Goal: Contribute content: Contribute content

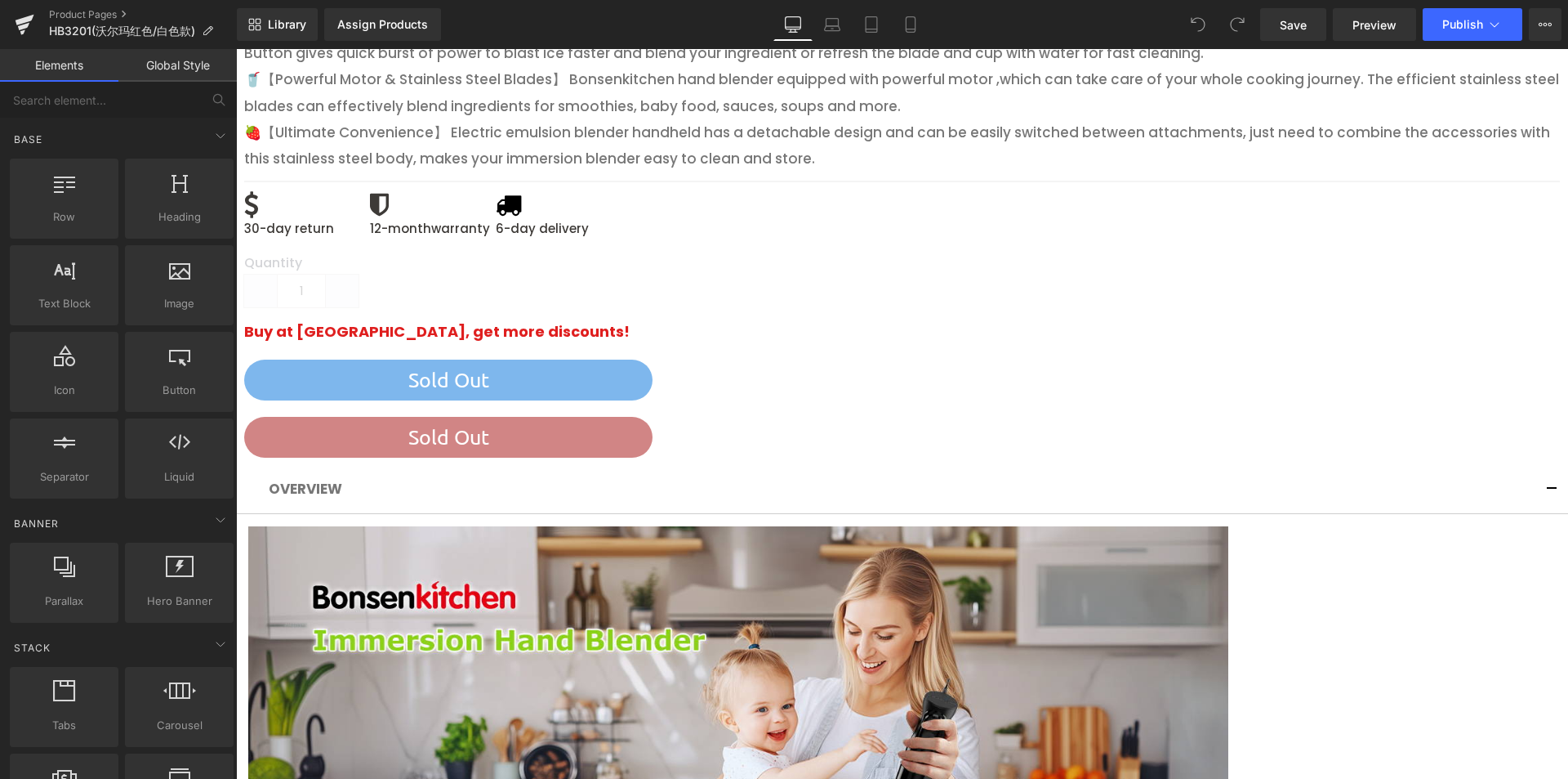
scroll to position [801, 0]
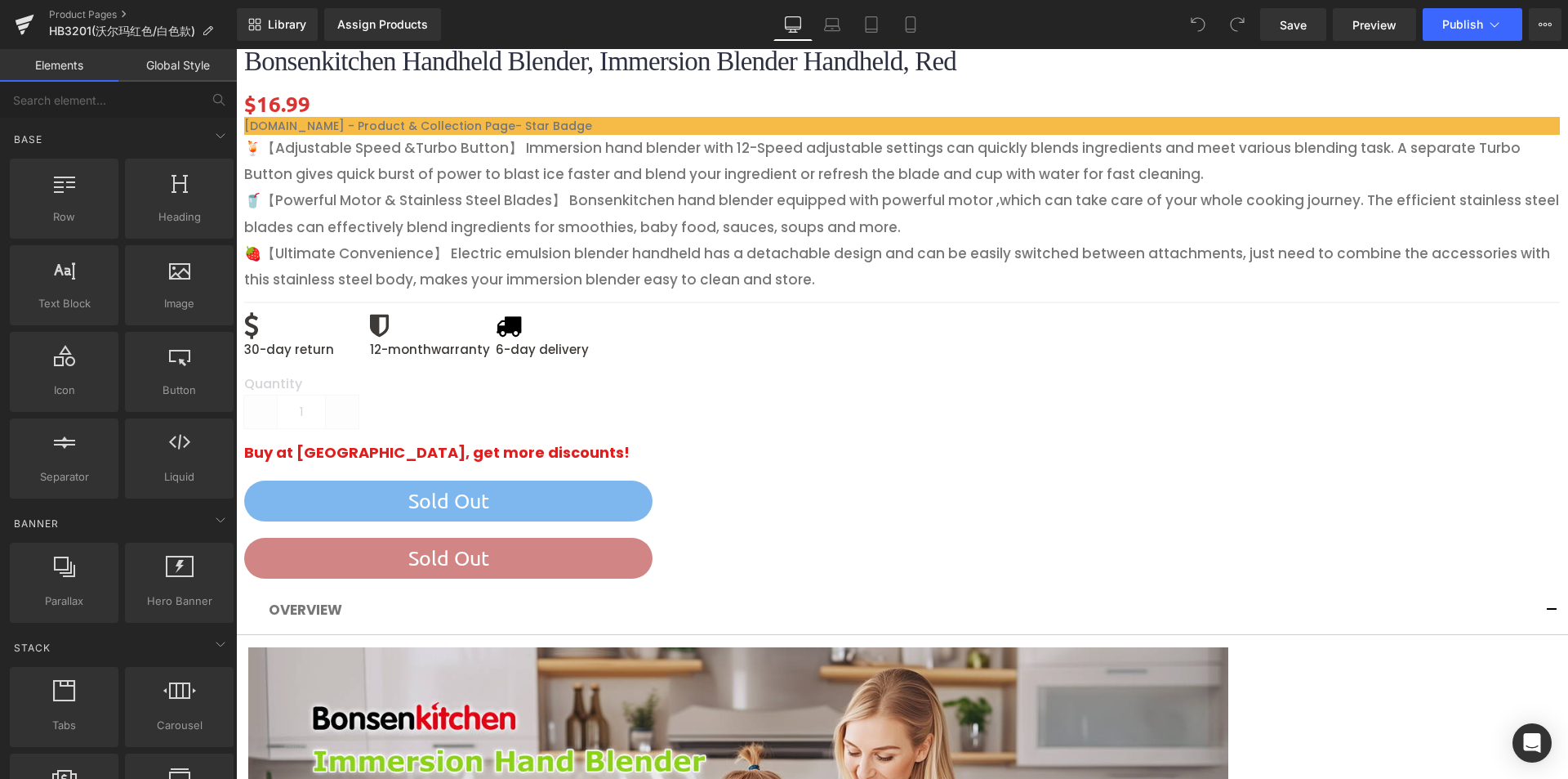
click at [236, 49] on icon at bounding box center [236, 49] width 0 height 0
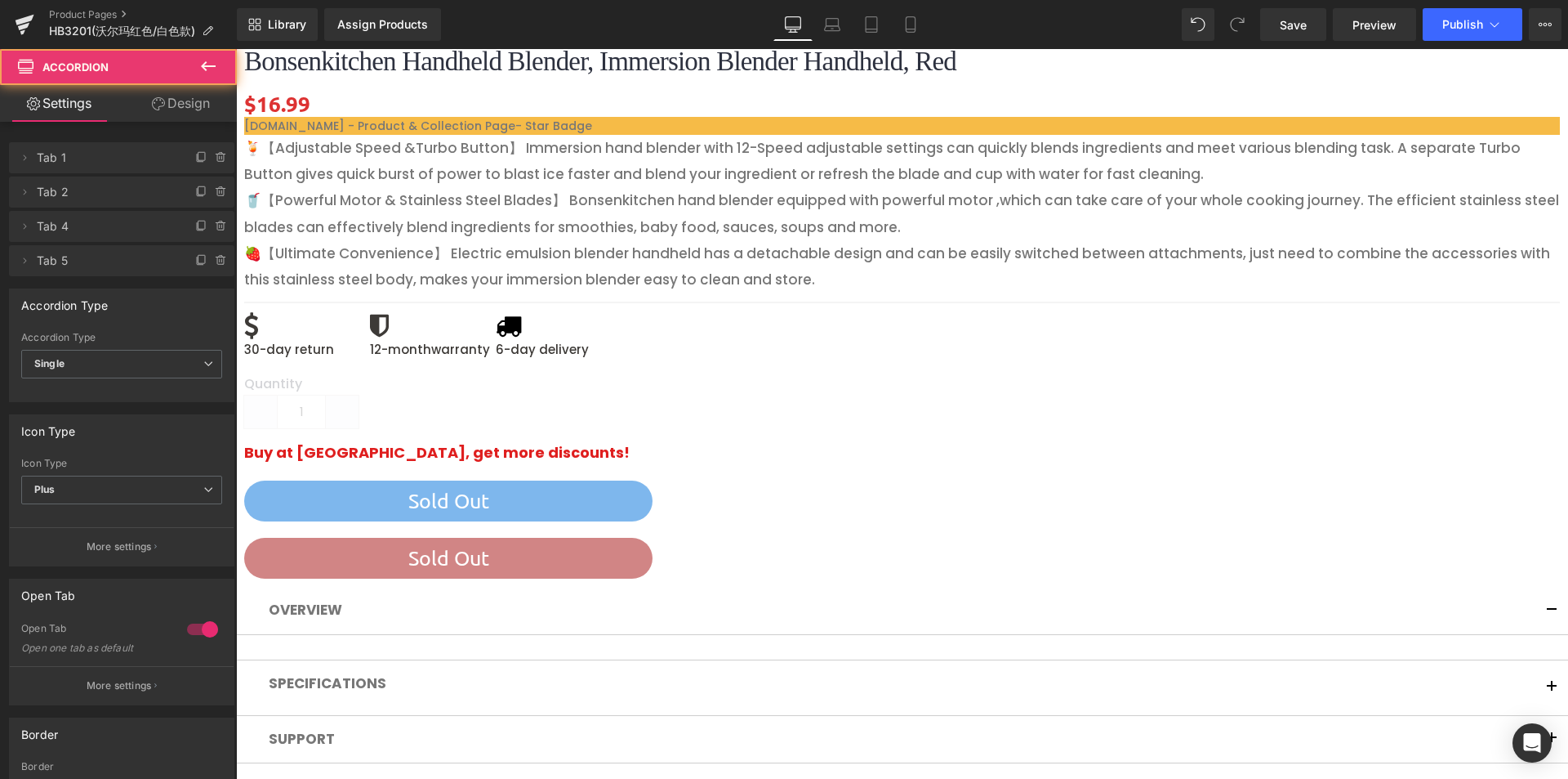
click at [249, 648] on span at bounding box center [249, 648] width 0 height 0
click at [1433, 599] on div "OVERVIEW" at bounding box center [902, 609] width 1267 height 22
click at [1541, 587] on button "button" at bounding box center [1552, 612] width 33 height 51
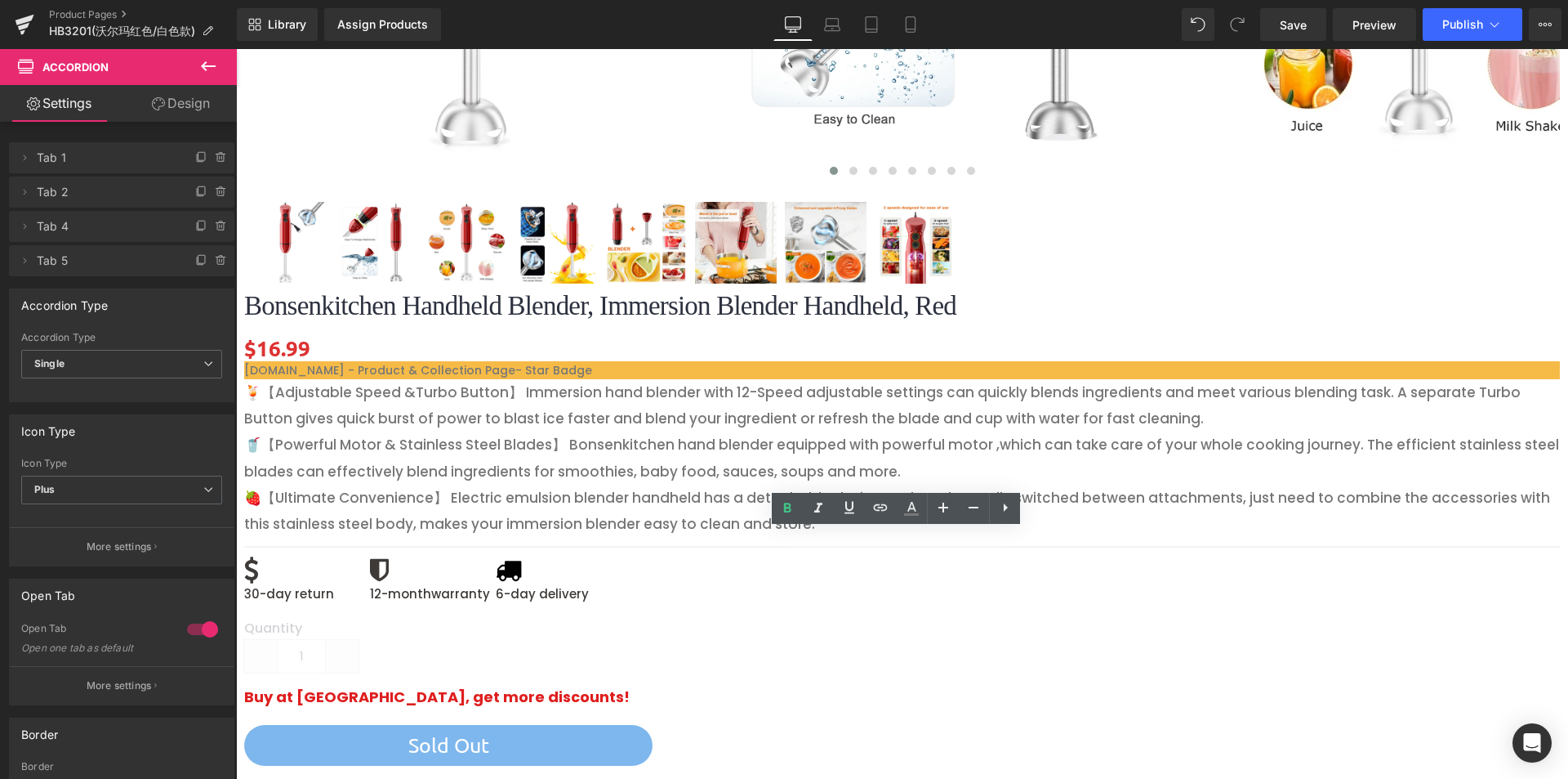
scroll to position [556, 0]
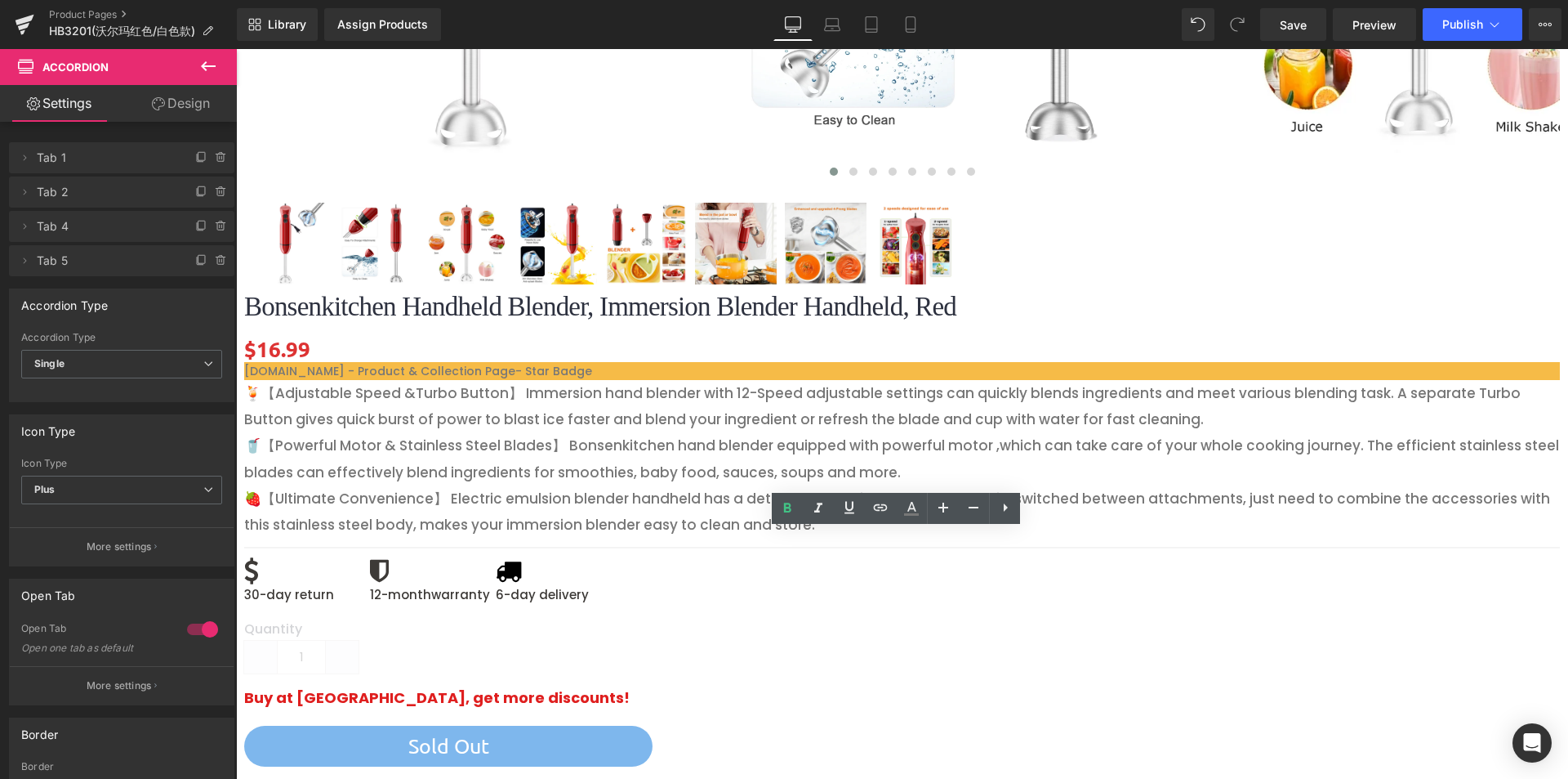
click at [1002, 513] on icon at bounding box center [1005, 507] width 20 height 20
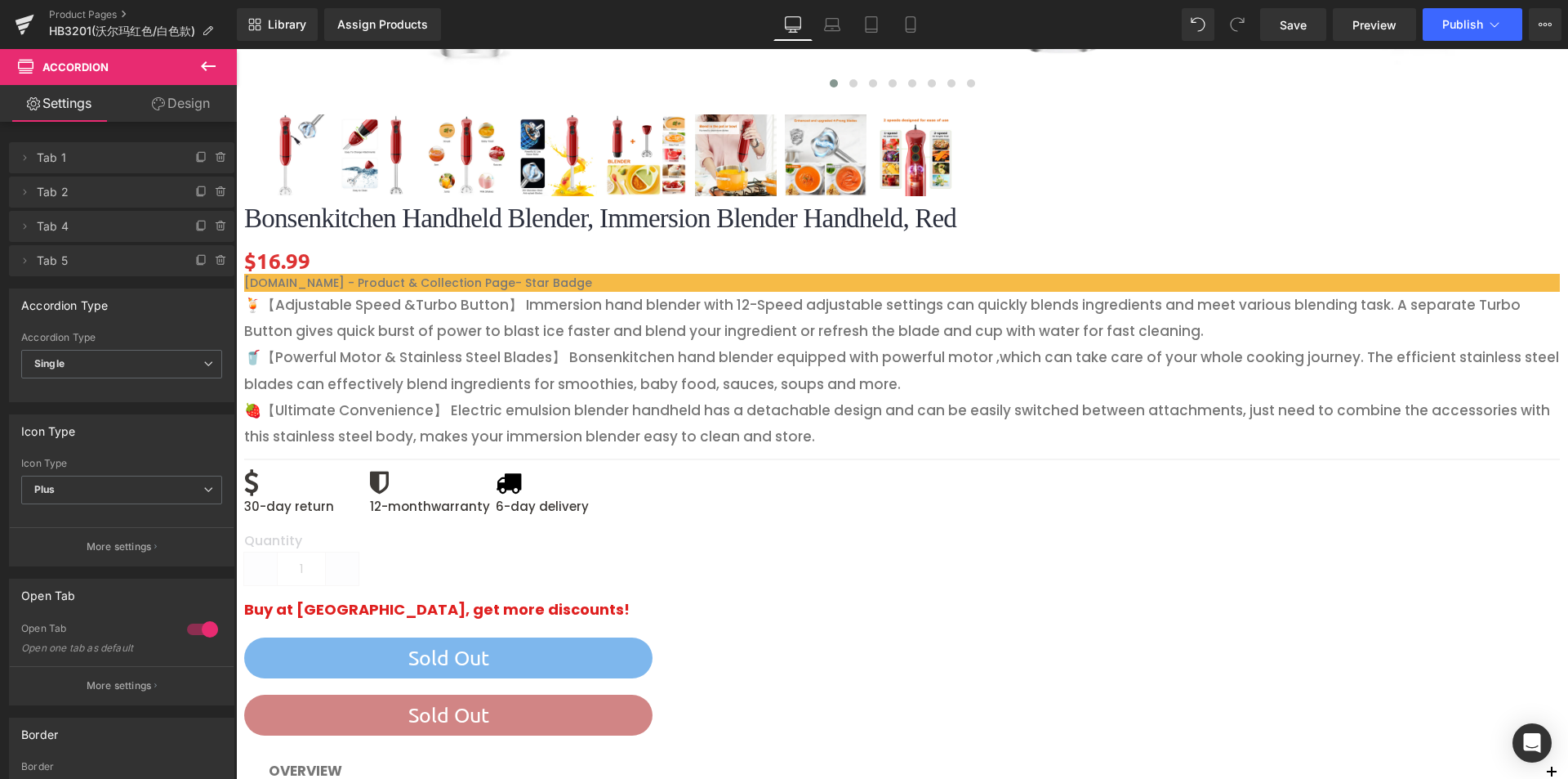
scroll to position [638, 0]
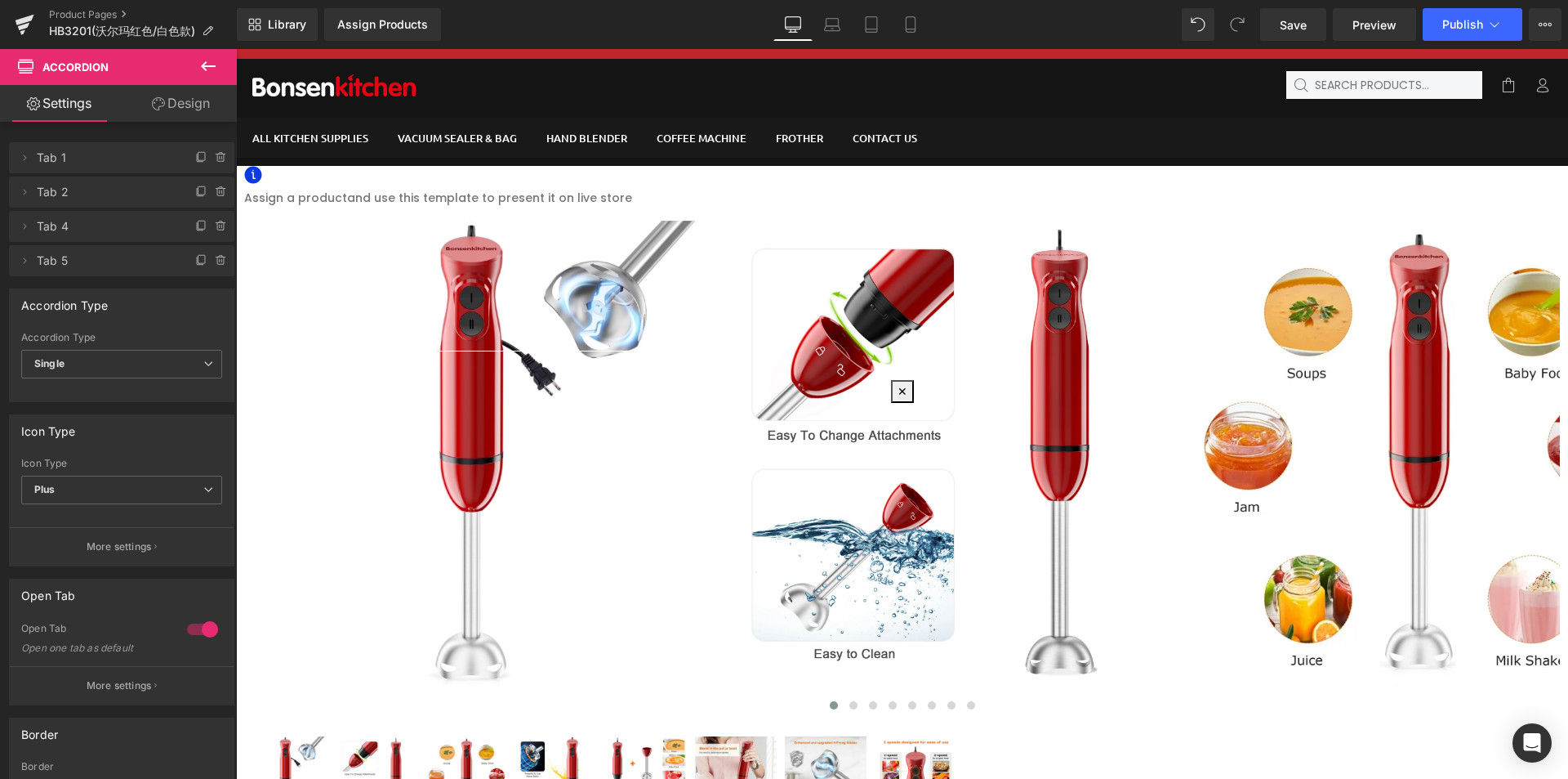
scroll to position [0, 0]
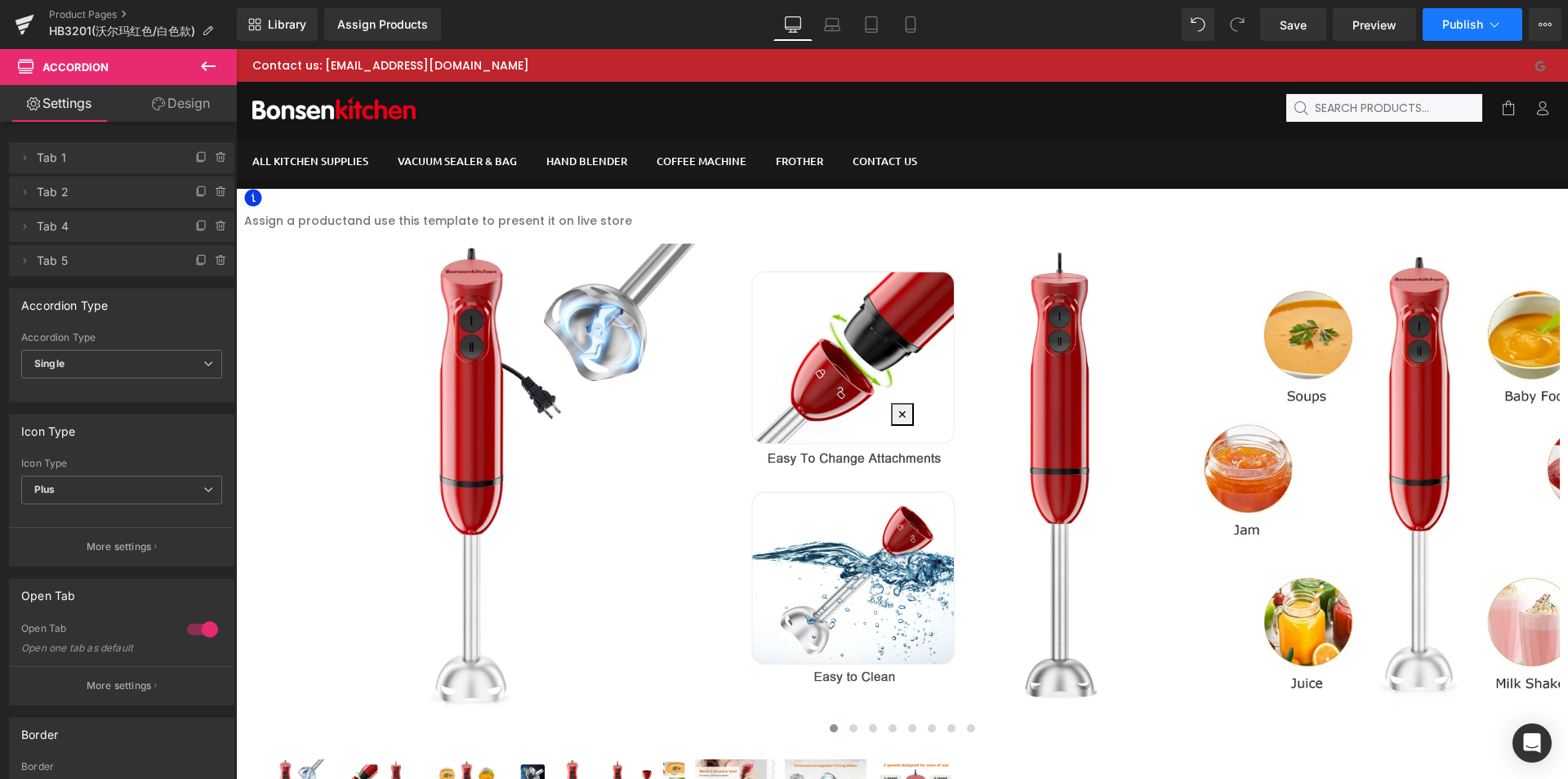
click at [1455, 25] on span "Publish" at bounding box center [1463, 24] width 41 height 13
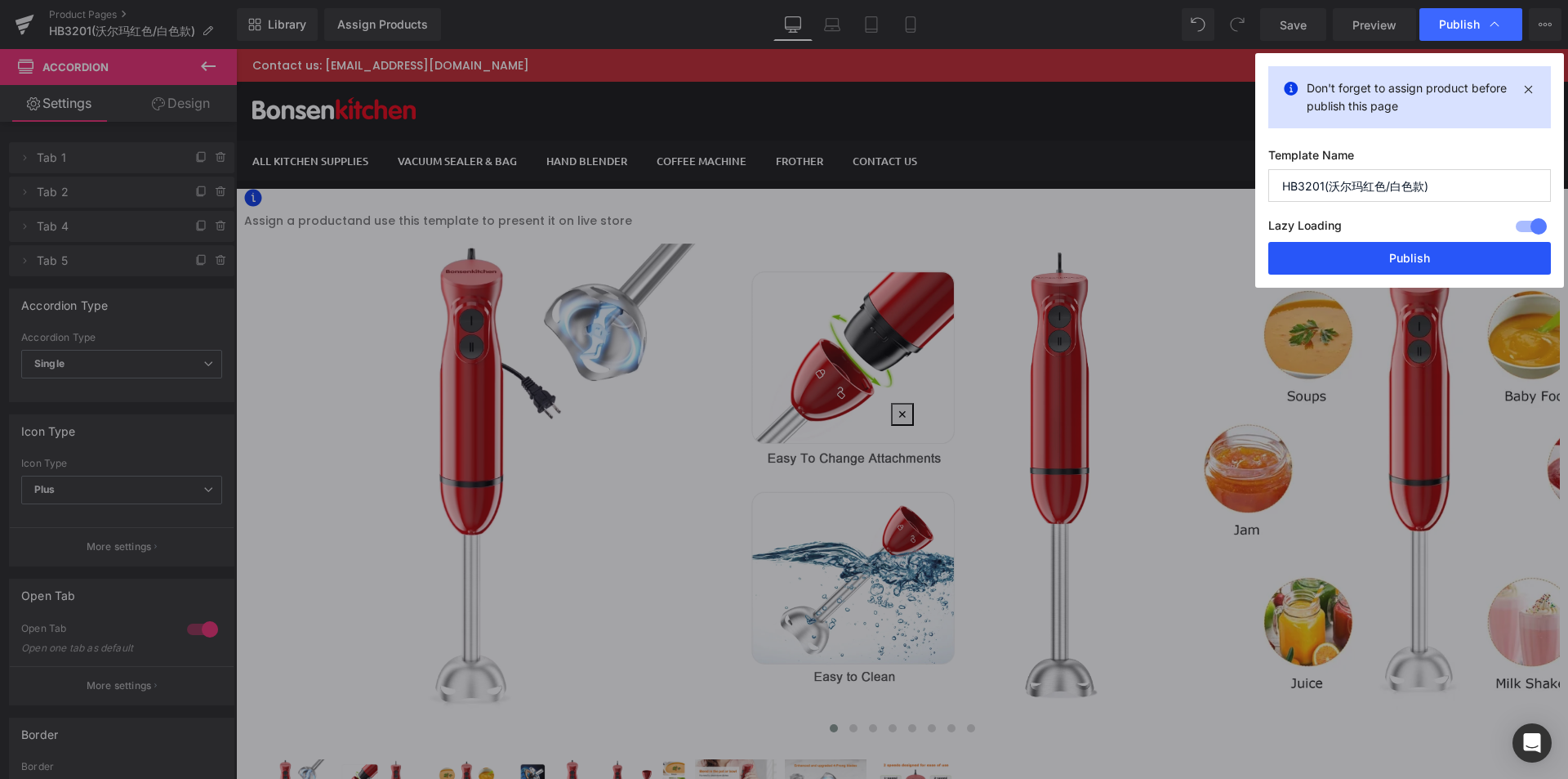
click at [1425, 258] on button "Publish" at bounding box center [1410, 258] width 282 height 33
